Goal: Transaction & Acquisition: Download file/media

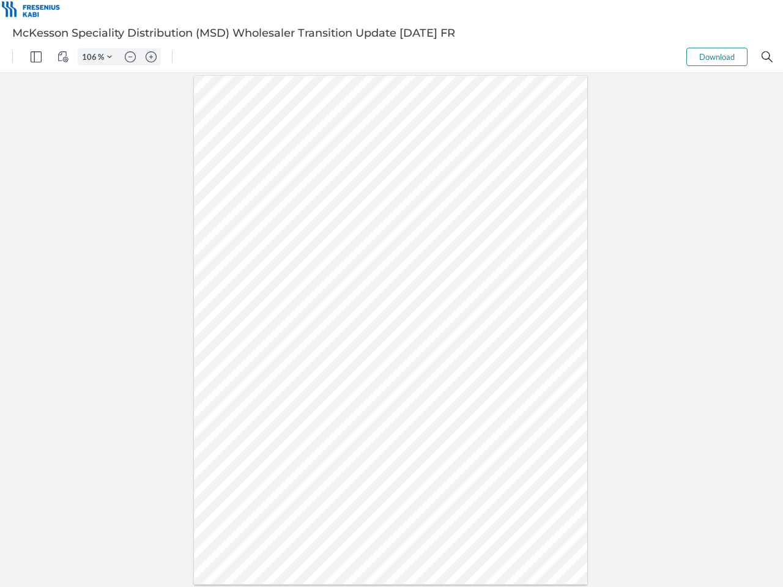
click at [36, 57] on img "Panel" at bounding box center [36, 56] width 11 height 11
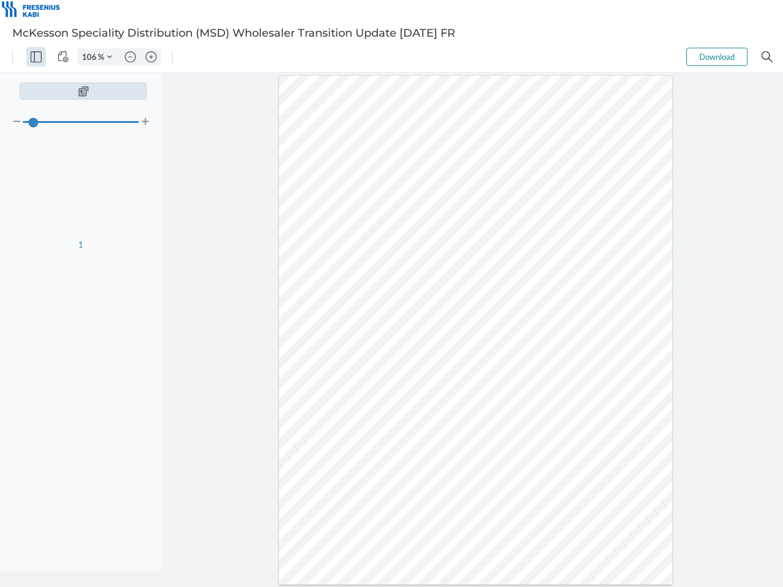
click at [63, 57] on img "View Controls" at bounding box center [62, 56] width 11 height 11
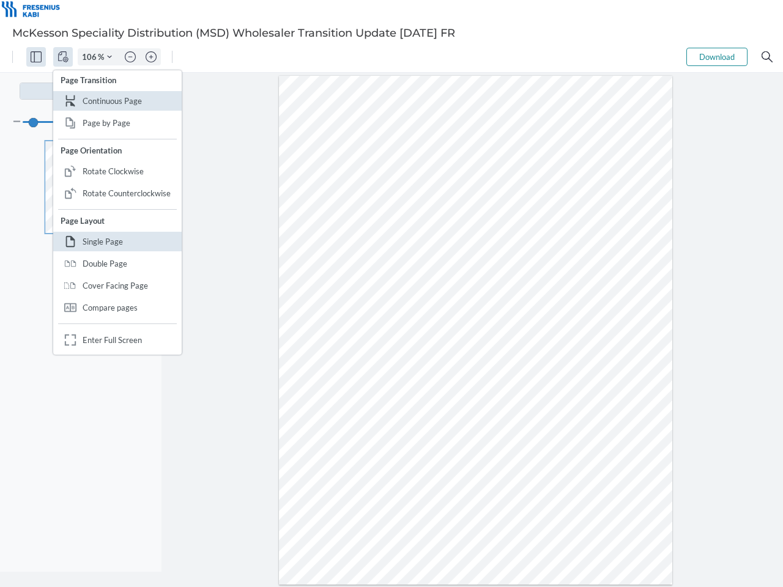
click at [91, 57] on input "106" at bounding box center [88, 56] width 20 height 11
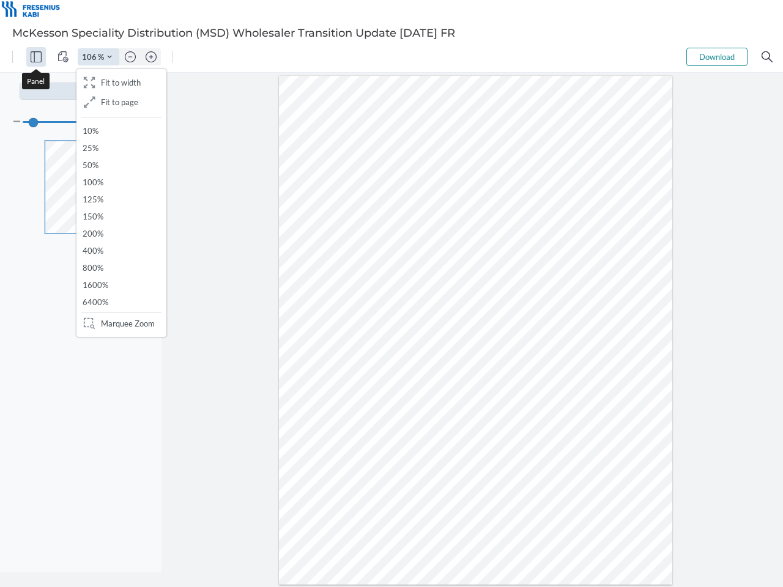
click at [109, 57] on img "Zoom Controls" at bounding box center [109, 56] width 5 height 5
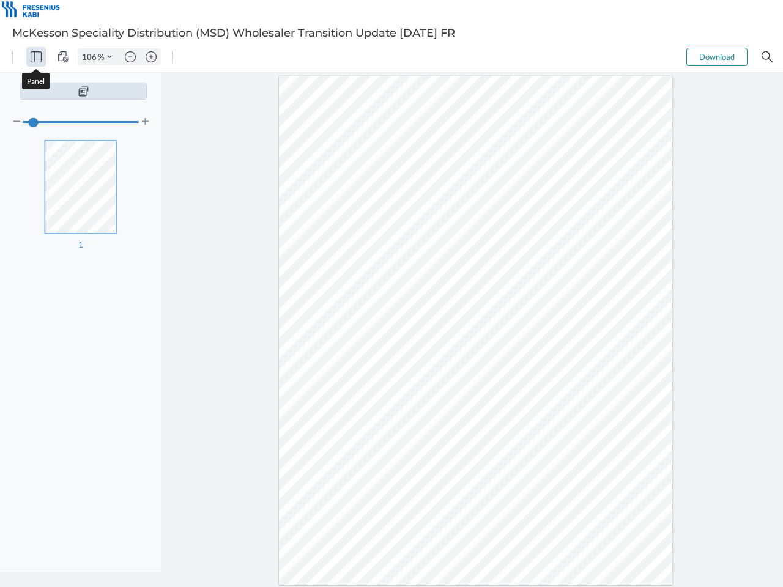
click at [130, 57] on img "Zoom out" at bounding box center [130, 56] width 11 height 11
click at [151, 57] on img "Zoom in" at bounding box center [151, 56] width 11 height 11
type input "106"
click at [717, 57] on button "Download" at bounding box center [716, 57] width 61 height 18
click at [767, 57] on img "Search" at bounding box center [766, 56] width 11 height 11
